Goal: Task Accomplishment & Management: Complete application form

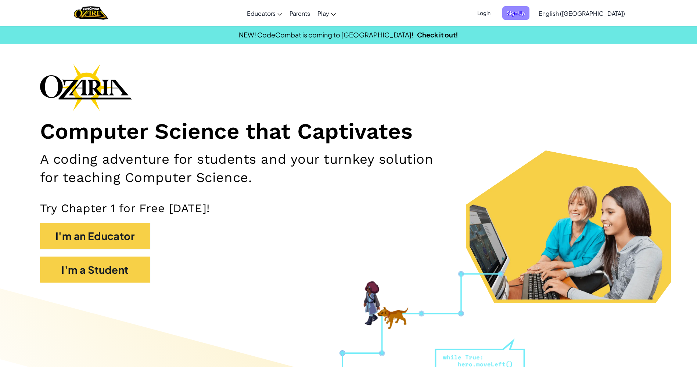
click at [529, 15] on span "Sign Up" at bounding box center [515, 13] width 27 height 14
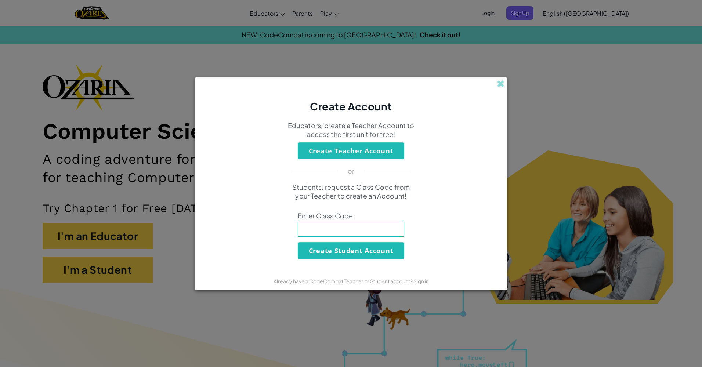
click at [333, 235] on input at bounding box center [351, 229] width 107 height 15
type input "BoxFarmPoint"
click at [334, 257] on button "Create Student Account" at bounding box center [351, 250] width 107 height 17
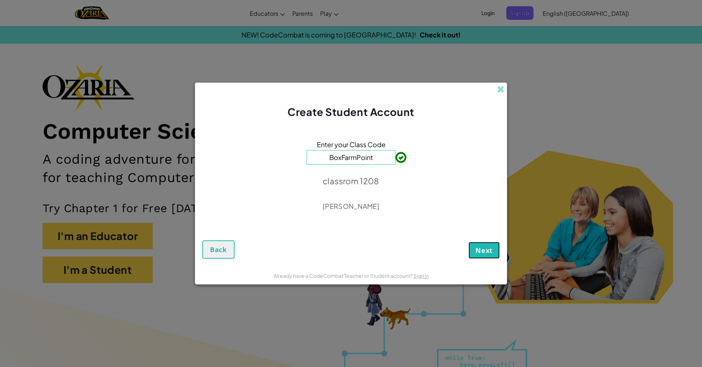
click at [492, 252] on span "Next" at bounding box center [484, 250] width 17 height 9
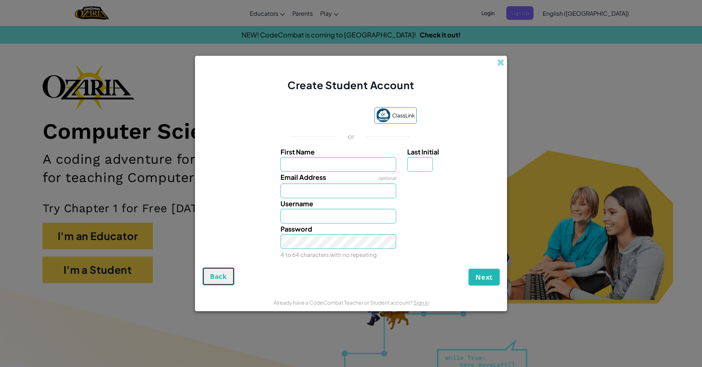
click at [216, 272] on span "Back" at bounding box center [218, 276] width 17 height 9
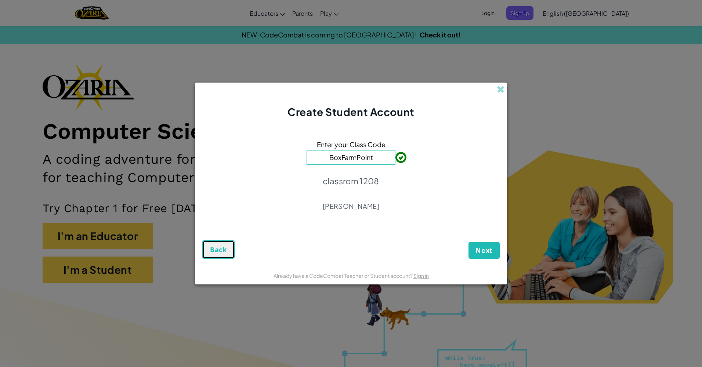
click at [222, 245] on button "Back" at bounding box center [218, 250] width 32 height 18
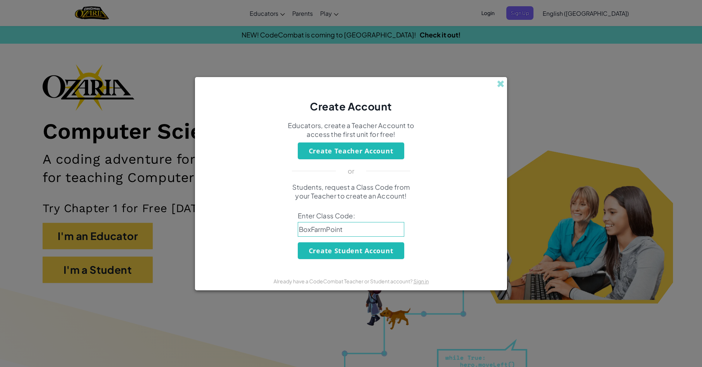
click at [222, 245] on div "Students, request a Class Code from your Teacher to create an Account! Enter Cl…" at bounding box center [351, 221] width 298 height 76
click at [505, 79] on div "Create Account" at bounding box center [351, 95] width 312 height 37
click at [500, 84] on span at bounding box center [501, 84] width 8 height 8
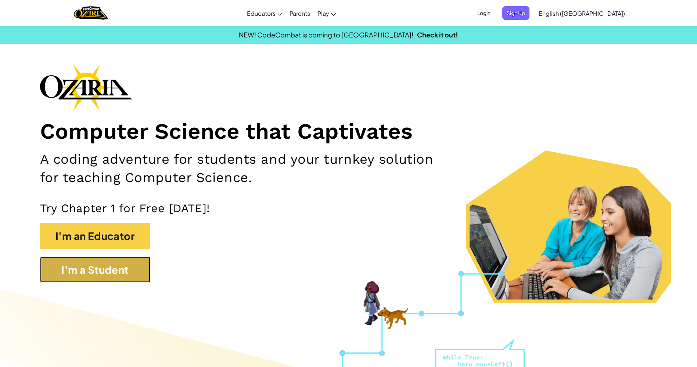
click at [87, 282] on button "I'm a Student" at bounding box center [95, 270] width 110 height 26
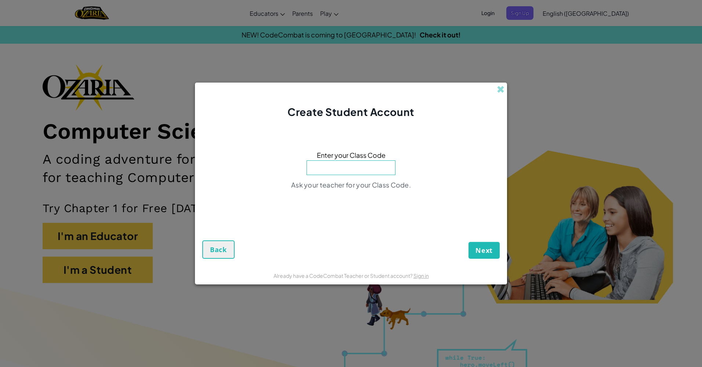
type input "f"
type input "D"
click at [497, 87] on div "Create Student Account" at bounding box center [351, 101] width 312 height 37
click at [499, 87] on span at bounding box center [501, 90] width 8 height 8
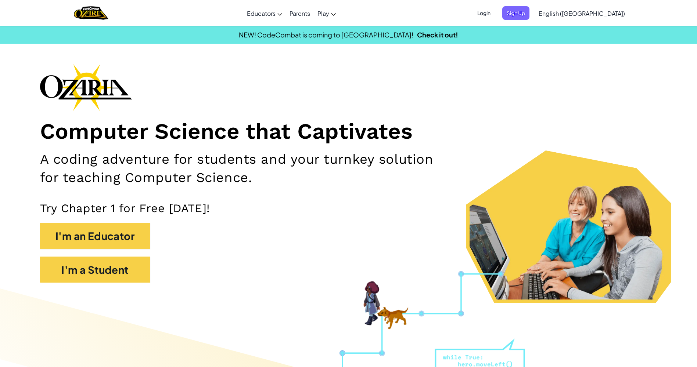
click at [573, 5] on div "Login Sign Up English ([GEOGRAPHIC_DATA]) English ([GEOGRAPHIC_DATA]) English (…" at bounding box center [548, 13] width 159 height 20
click at [495, 15] on span "Login" at bounding box center [484, 13] width 22 height 14
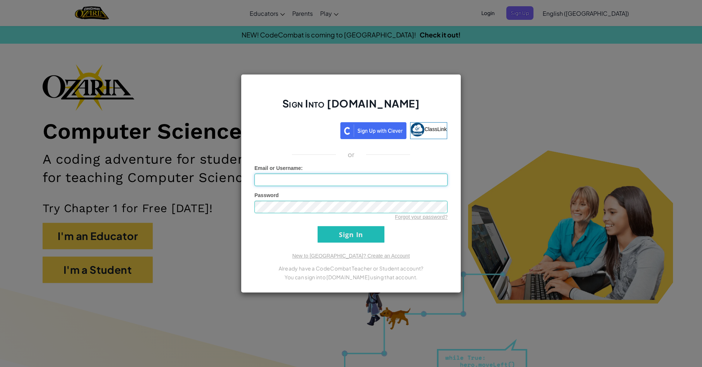
click at [360, 184] on input "Email or Username :" at bounding box center [351, 180] width 193 height 12
type input "a"
type input "[EMAIL_ADDRESS][DOMAIN_NAME]"
click at [372, 241] on input "Sign In" at bounding box center [351, 234] width 67 height 17
